Goal: Information Seeking & Learning: Compare options

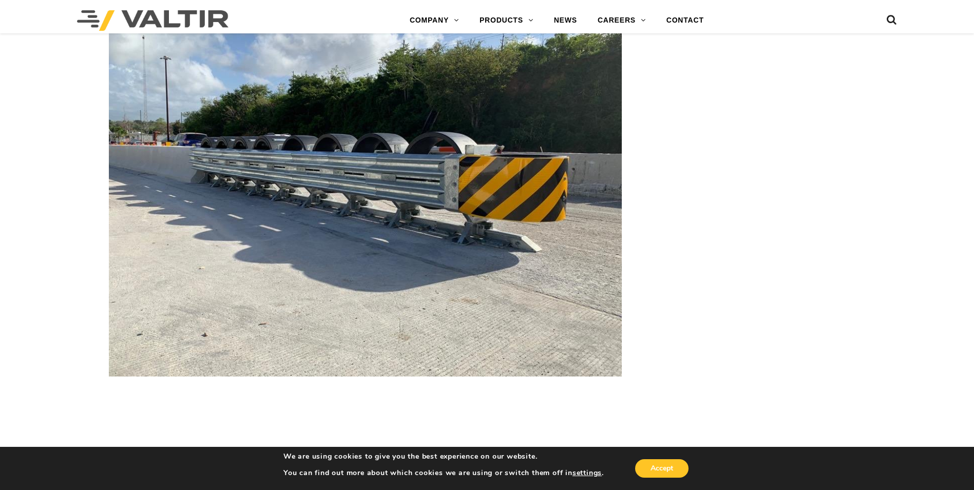
scroll to position [2260, 0]
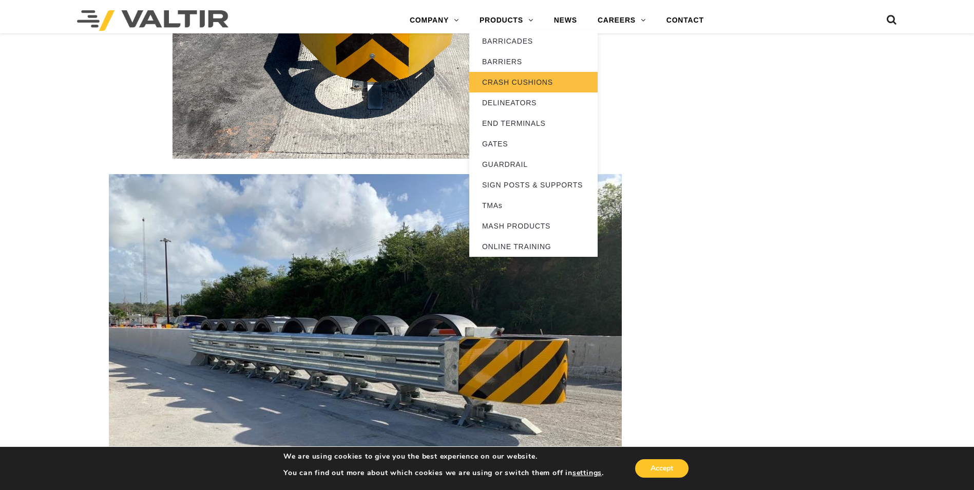
click at [513, 79] on link "CRASH CUSHIONS" at bounding box center [533, 82] width 128 height 21
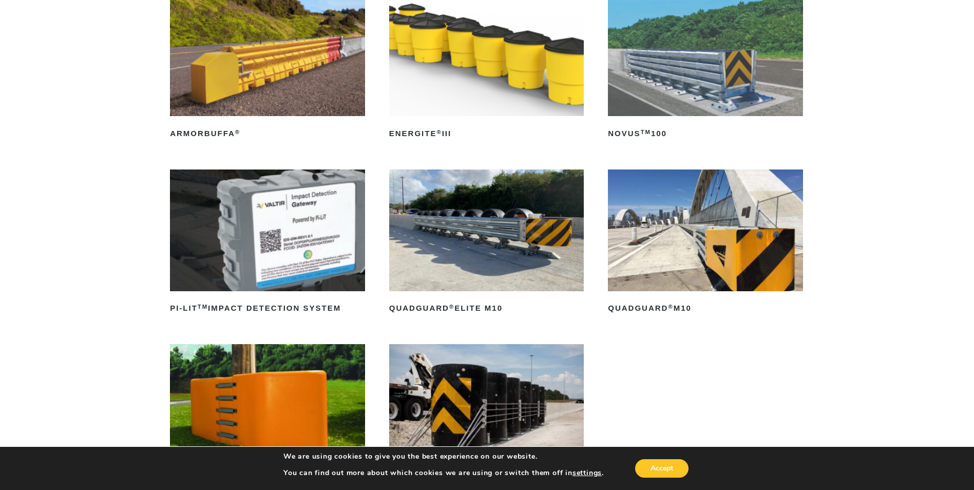
scroll to position [205, 0]
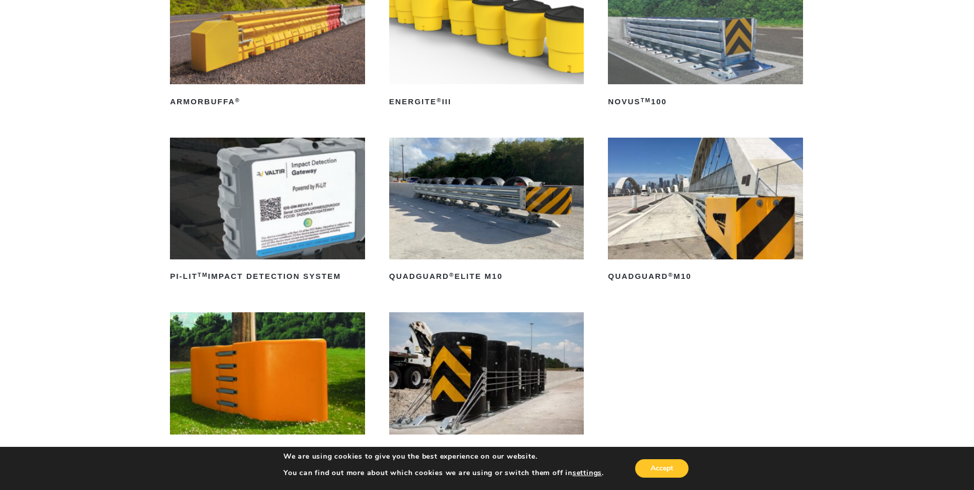
click at [707, 204] on img at bounding box center [705, 199] width 195 height 122
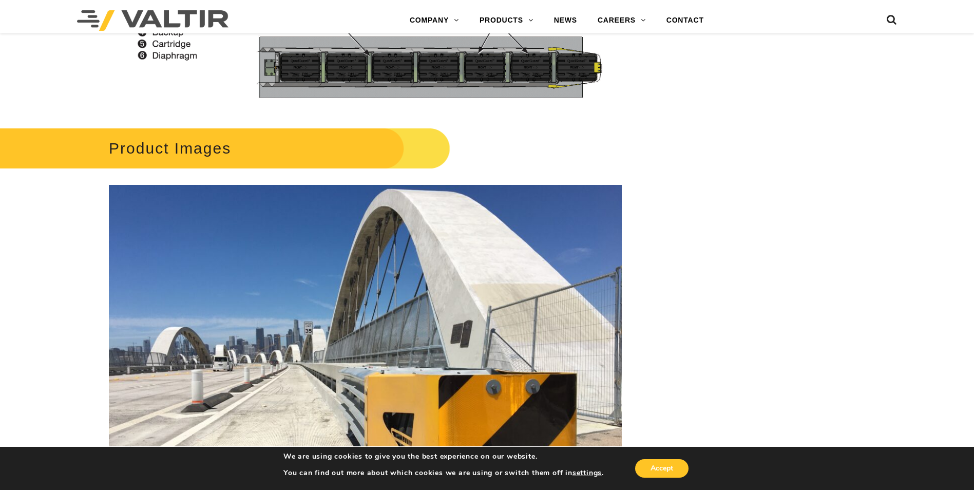
scroll to position [1695, 0]
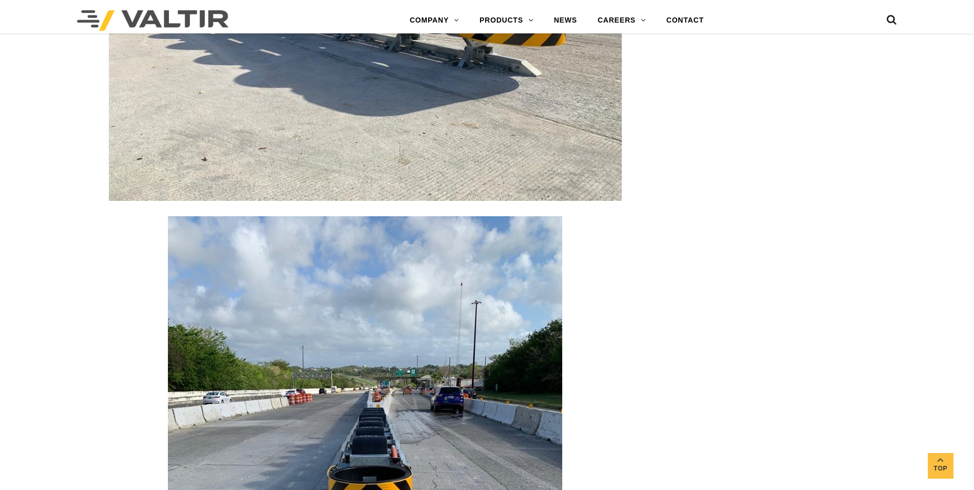
scroll to position [2619, 0]
